Goal: Information Seeking & Learning: Find specific fact

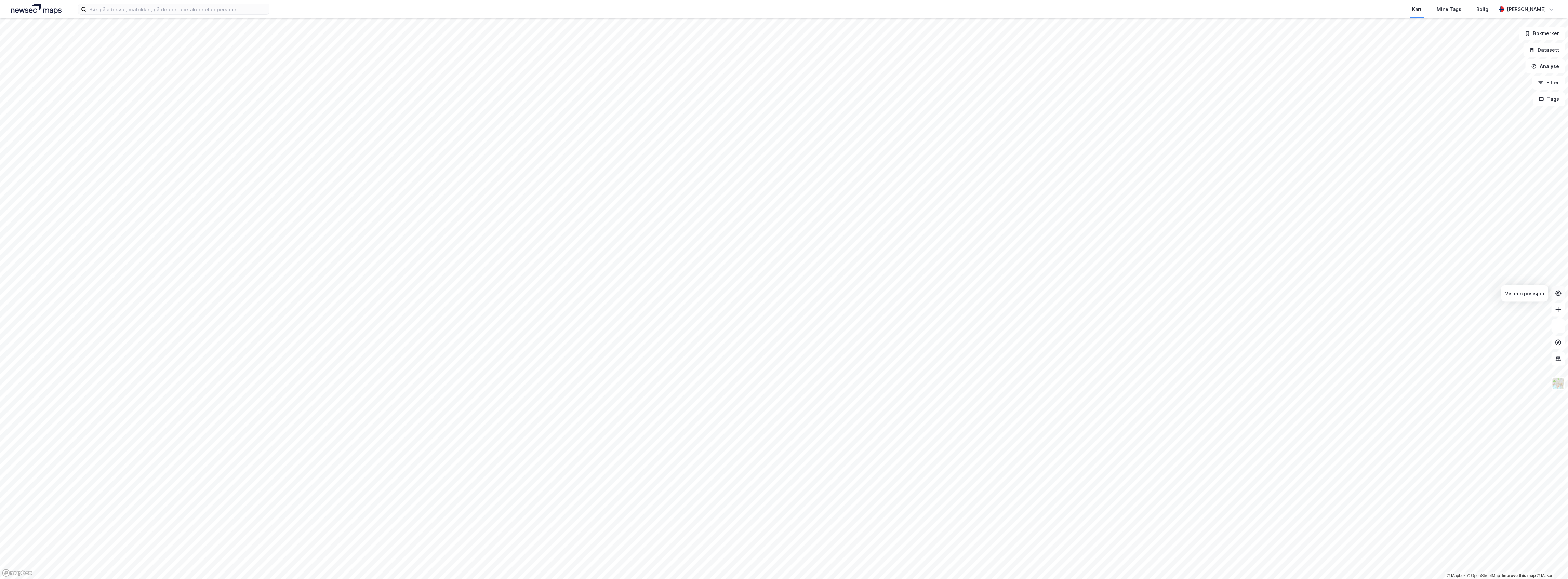
click at [1561, 289] on button at bounding box center [1558, 293] width 13 height 13
click at [1559, 297] on button at bounding box center [1558, 293] width 13 height 13
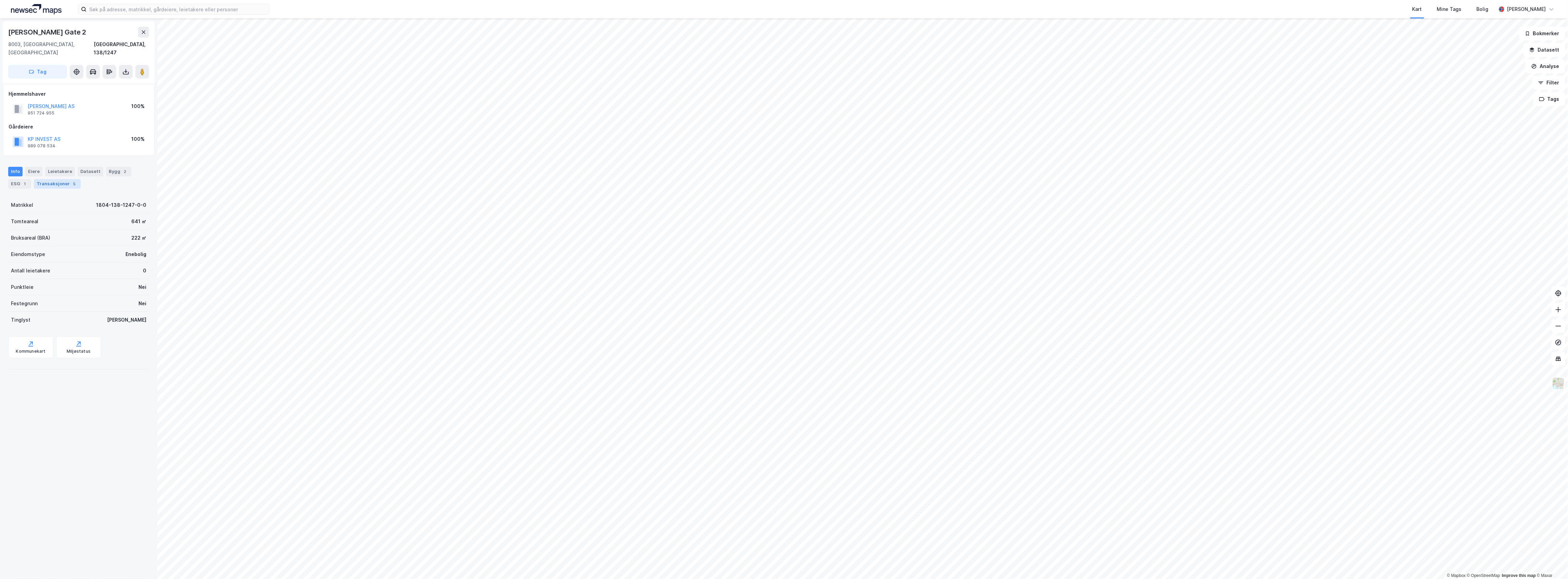
click at [65, 179] on div "Transaksjoner 5" at bounding box center [57, 184] width 47 height 10
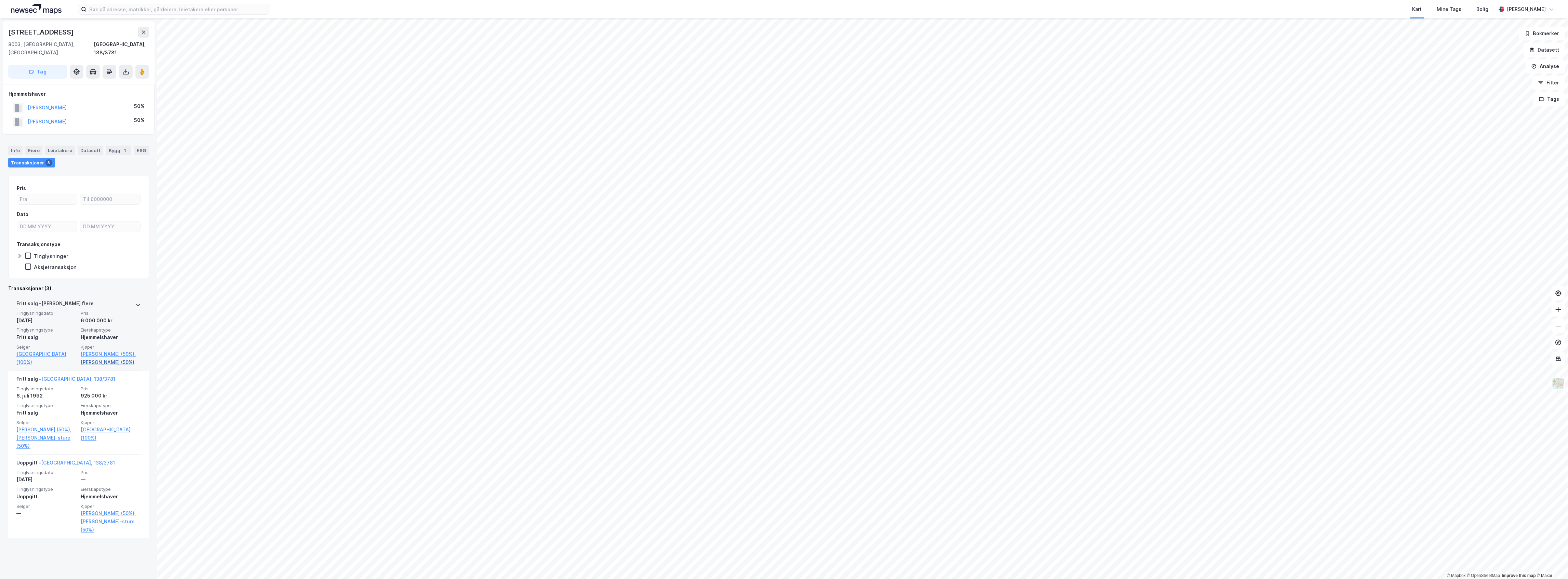
click at [102, 360] on link "[PERSON_NAME] (50%)" at bounding box center [111, 362] width 60 height 8
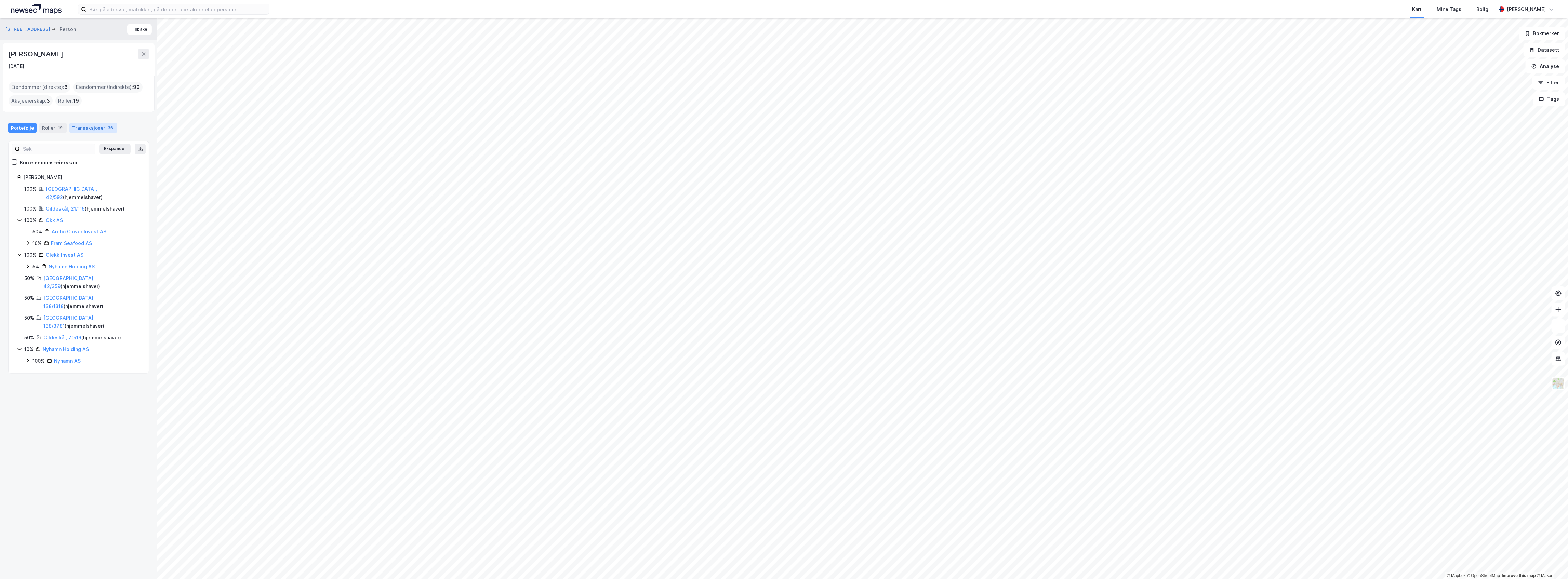
click at [79, 129] on div "Transaksjoner 36" at bounding box center [93, 128] width 48 height 10
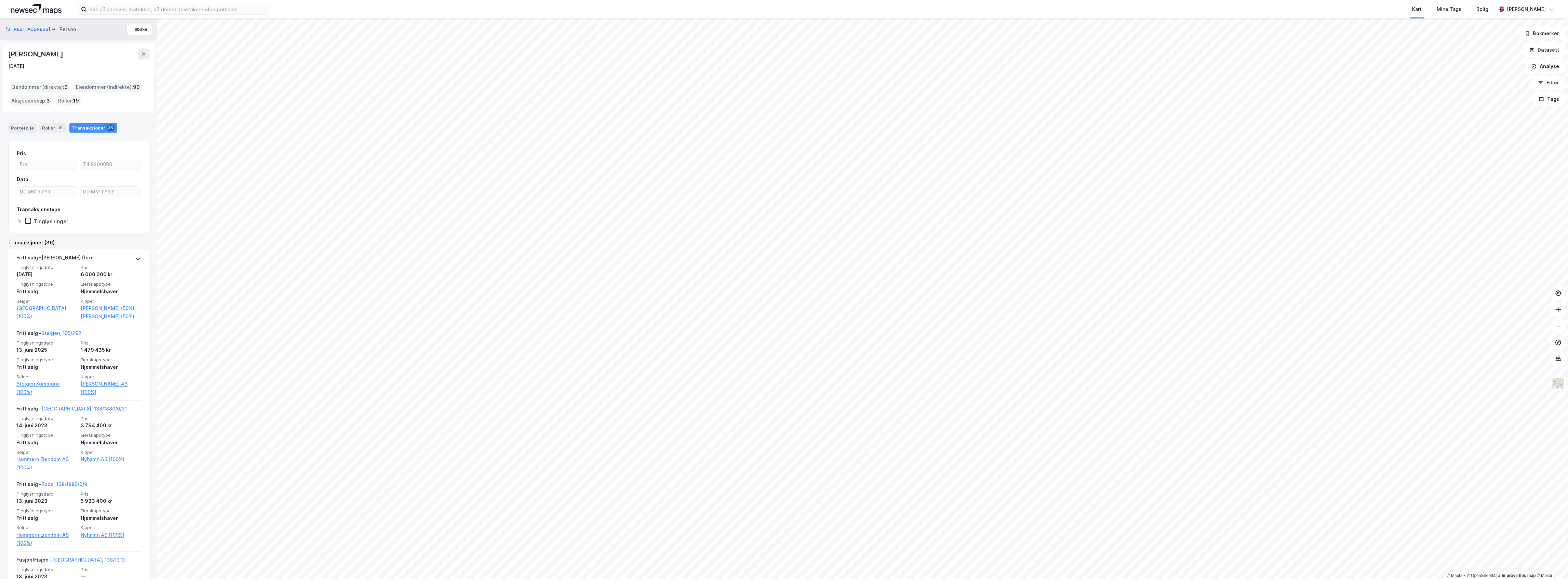
drag, startPoint x: 55, startPoint y: 48, endPoint x: 5, endPoint y: 45, distance: 50.1
click at [5, 45] on div "[PERSON_NAME] [DATE]" at bounding box center [78, 60] width 152 height 33
copy div "[PERSON_NAME]"
click at [32, 126] on div "Portefølje" at bounding box center [22, 128] width 29 height 10
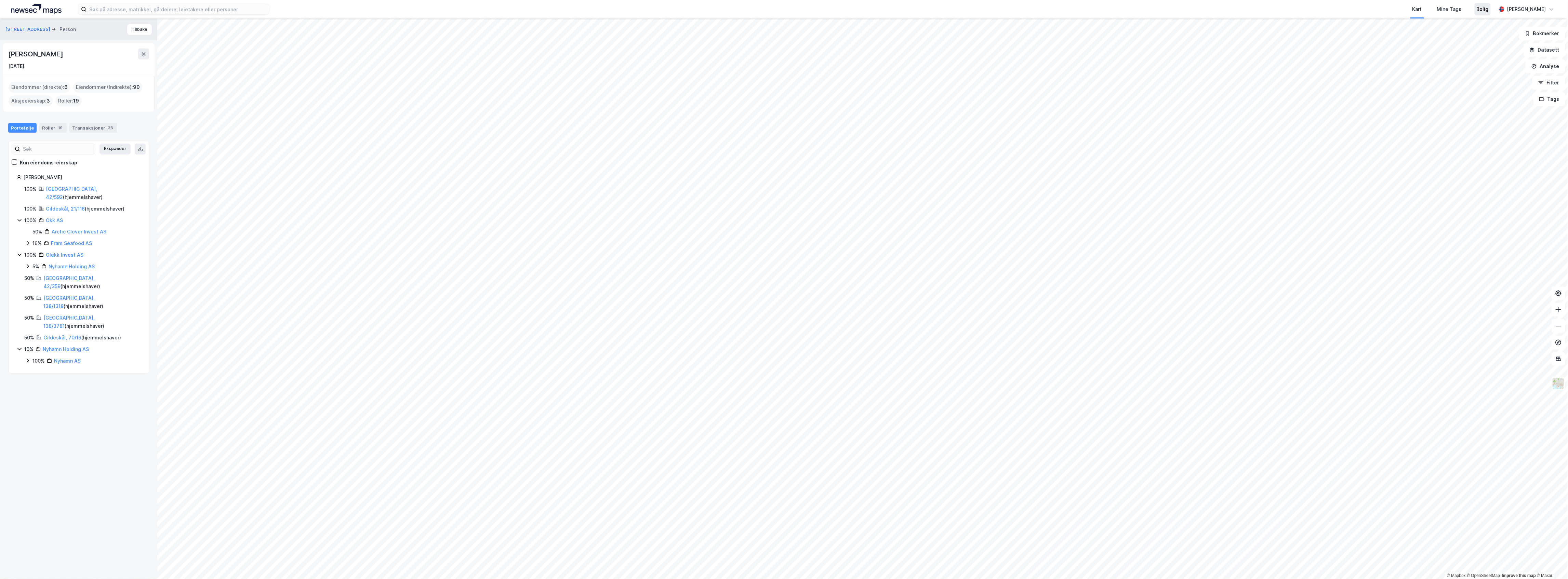
click at [1489, 6] on div "Bolig" at bounding box center [1483, 9] width 12 height 8
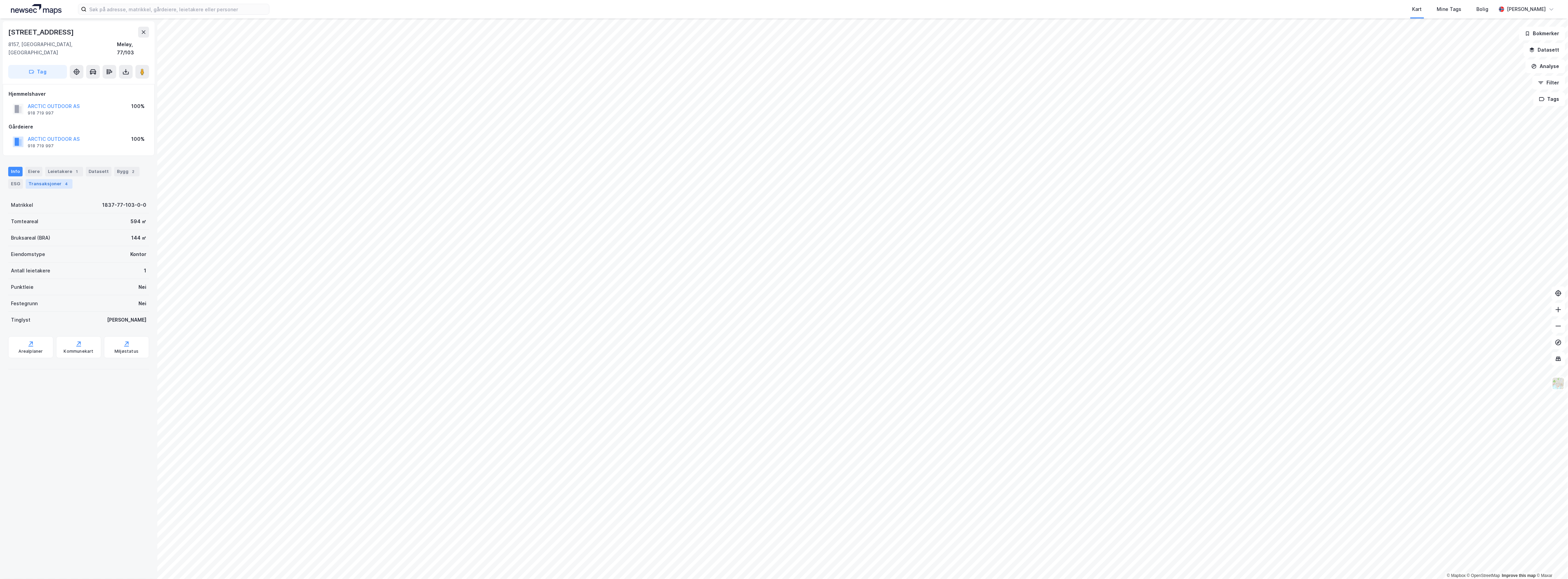
click at [63, 181] on div "4" at bounding box center [66, 184] width 7 height 7
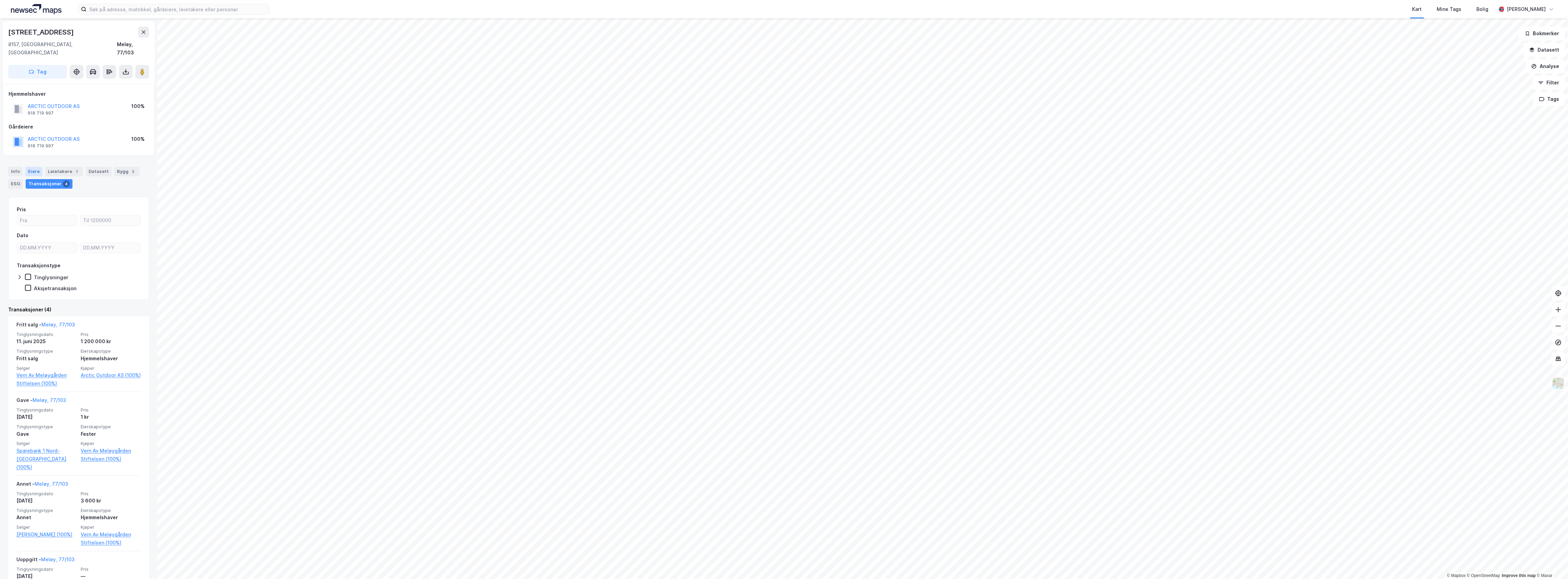
click at [26, 167] on div "Eiere" at bounding box center [34, 172] width 17 height 10
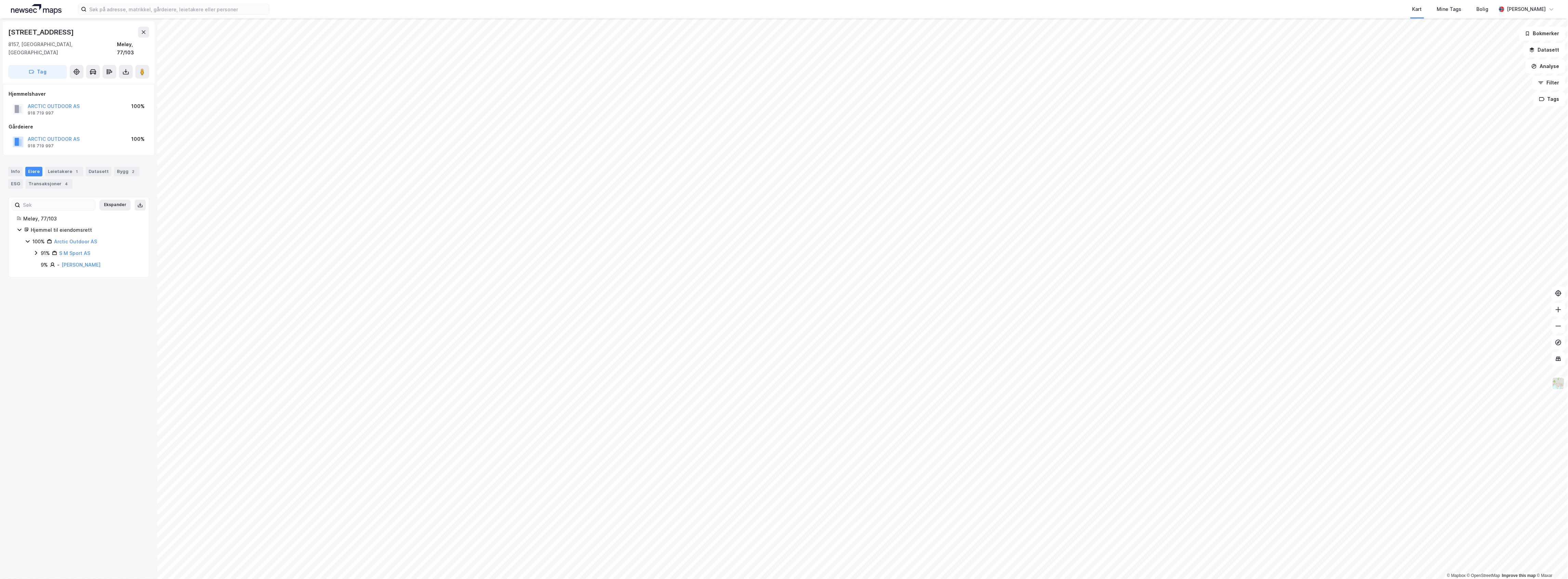
click at [36, 250] on icon at bounding box center [35, 252] width 5 height 5
click at [47, 179] on div "Transaksjoner 4" at bounding box center [49, 184] width 47 height 10
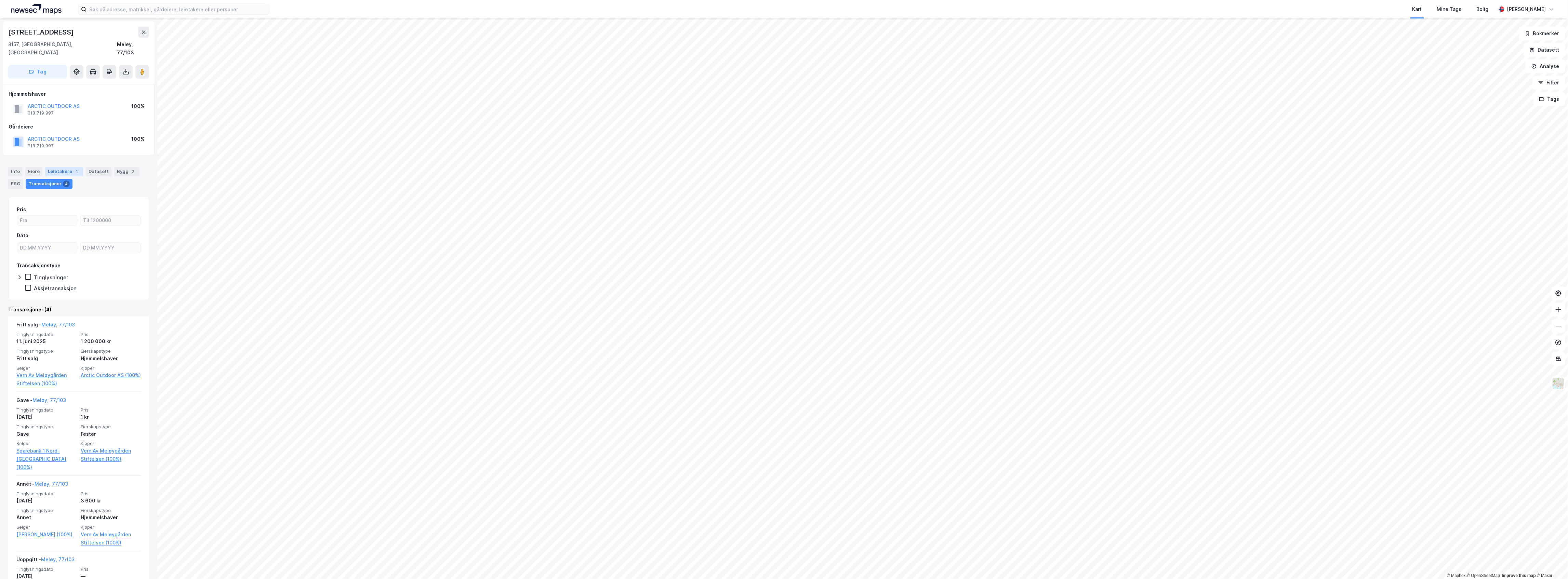
click at [69, 167] on div "Leietakere 1" at bounding box center [64, 172] width 38 height 10
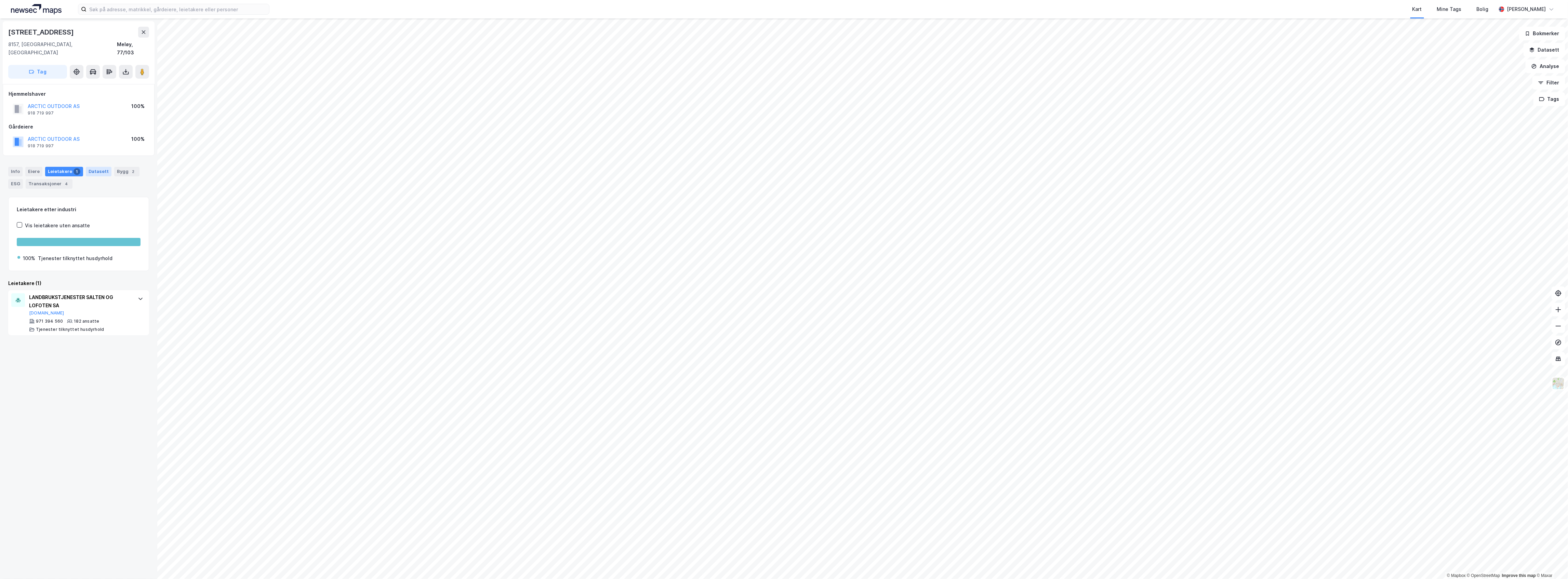
click at [99, 167] on div "Datasett" at bounding box center [99, 172] width 26 height 10
click at [123, 167] on div "Bygg 2" at bounding box center [127, 172] width 26 height 10
drag, startPoint x: 48, startPoint y: 164, endPoint x: 38, endPoint y: 164, distance: 10.0
click at [47, 167] on div "Leietakere 1" at bounding box center [64, 172] width 38 height 10
click at [37, 167] on div "Eiere" at bounding box center [34, 172] width 17 height 10
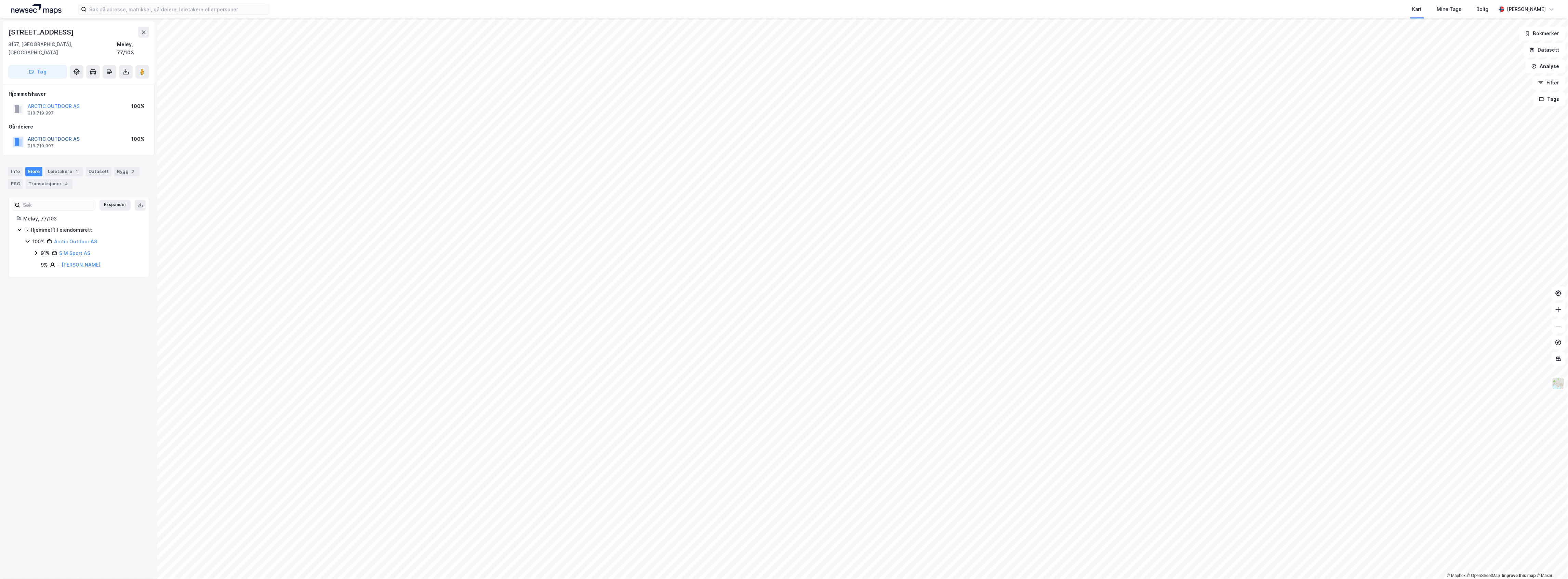
click at [0, 0] on button "ARCTIC OUTDOOR AS" at bounding box center [0, 0] width 0 height 0
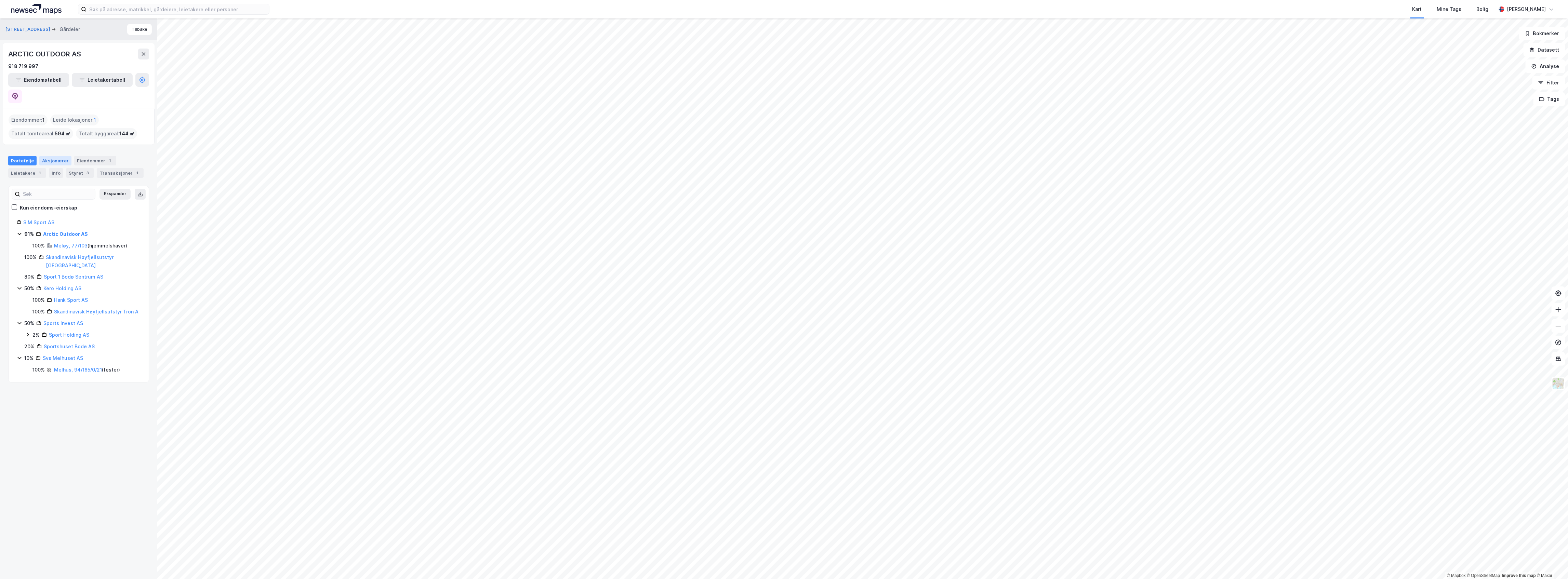
click at [55, 156] on div "Aksjonærer" at bounding box center [55, 161] width 32 height 10
type input "Siste"
click at [75, 251] on link "Helgesen Robert" at bounding box center [78, 254] width 39 height 6
